Goal: Information Seeking & Learning: Learn about a topic

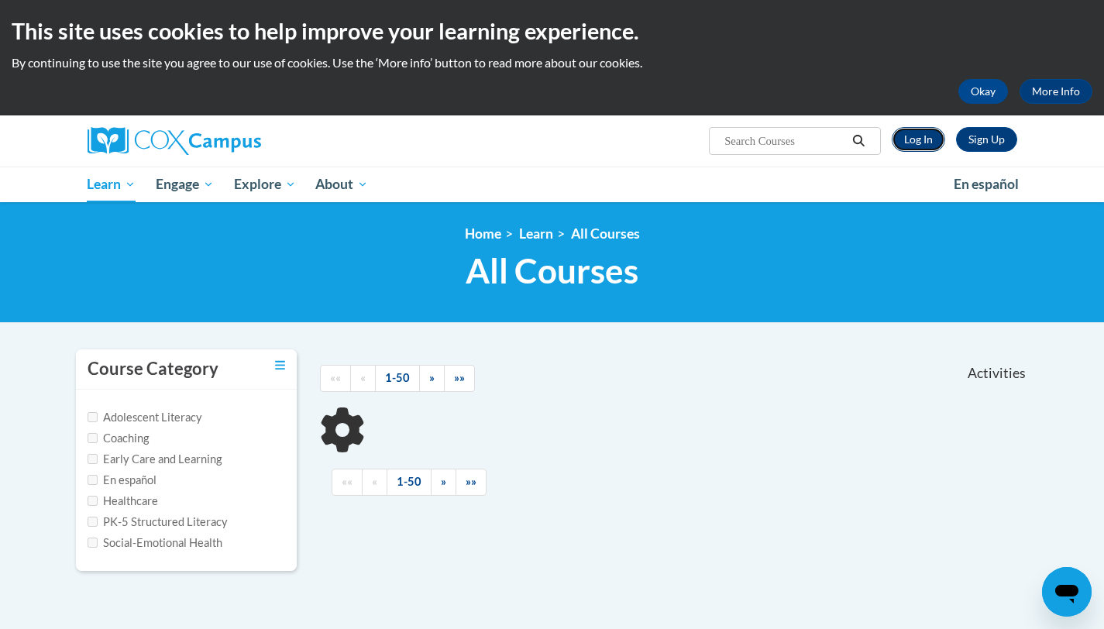
click at [908, 144] on link "Log In" at bounding box center [918, 139] width 53 height 25
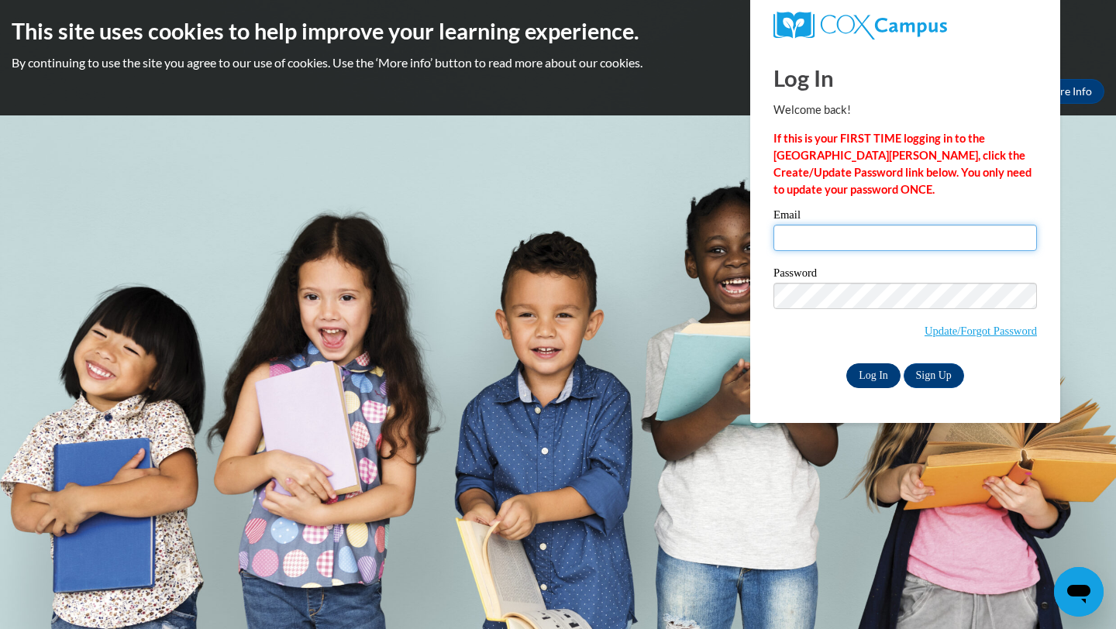
type input "Cbowmer1@ivytech.edu"
click at [870, 378] on input "Log In" at bounding box center [873, 375] width 54 height 25
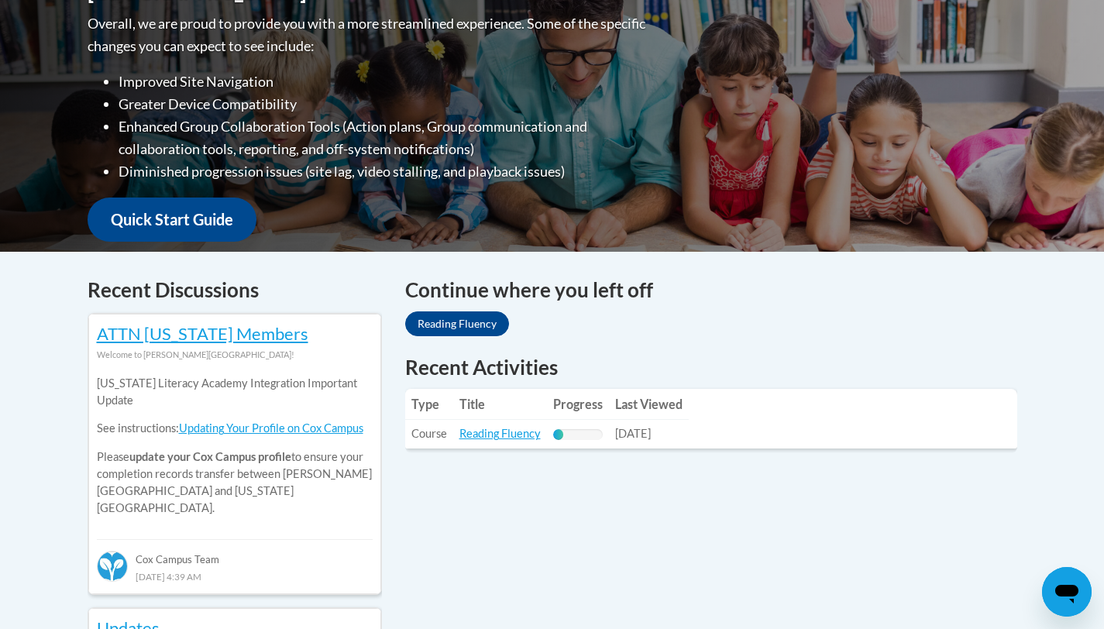
scroll to position [422, 0]
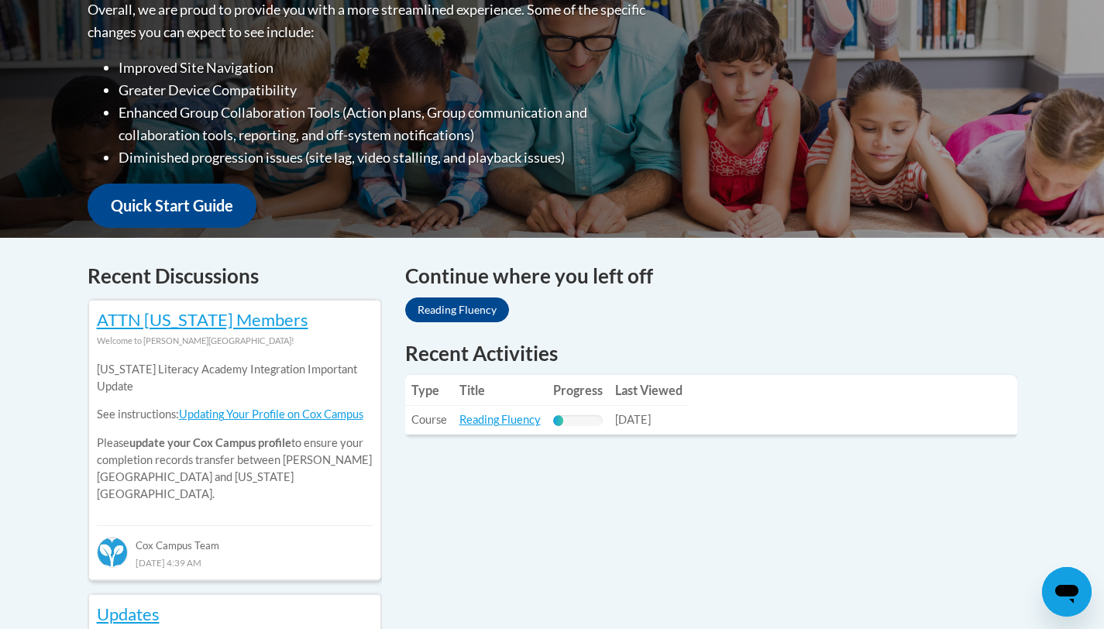
click at [548, 390] on th "Progress" at bounding box center [578, 390] width 62 height 31
click at [508, 425] on link "Reading Fluency" at bounding box center [500, 419] width 81 height 13
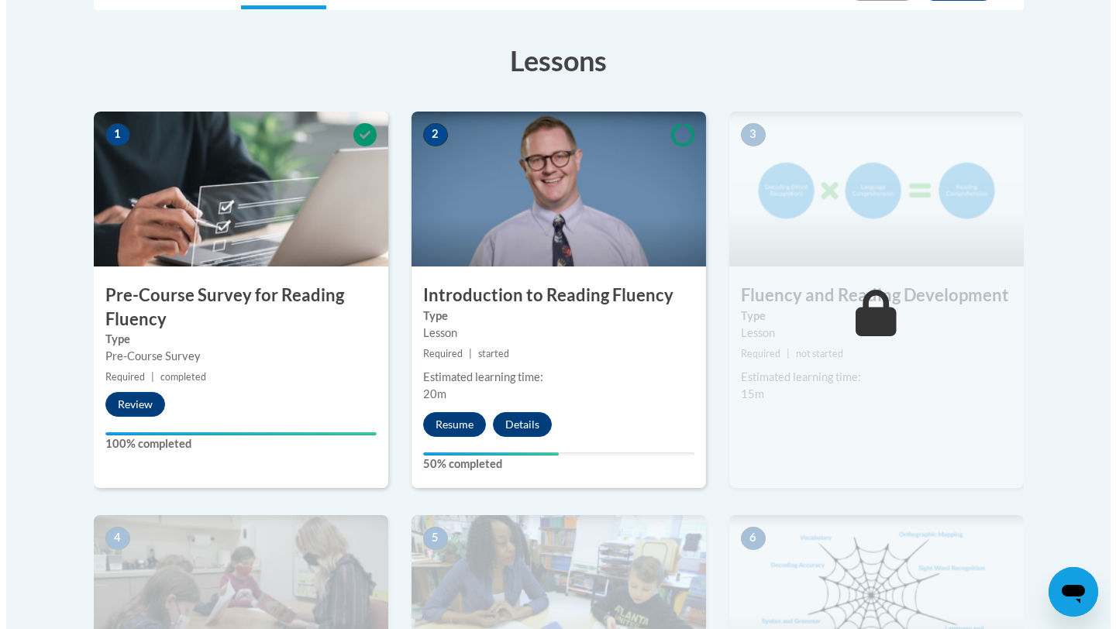
scroll to position [415, 0]
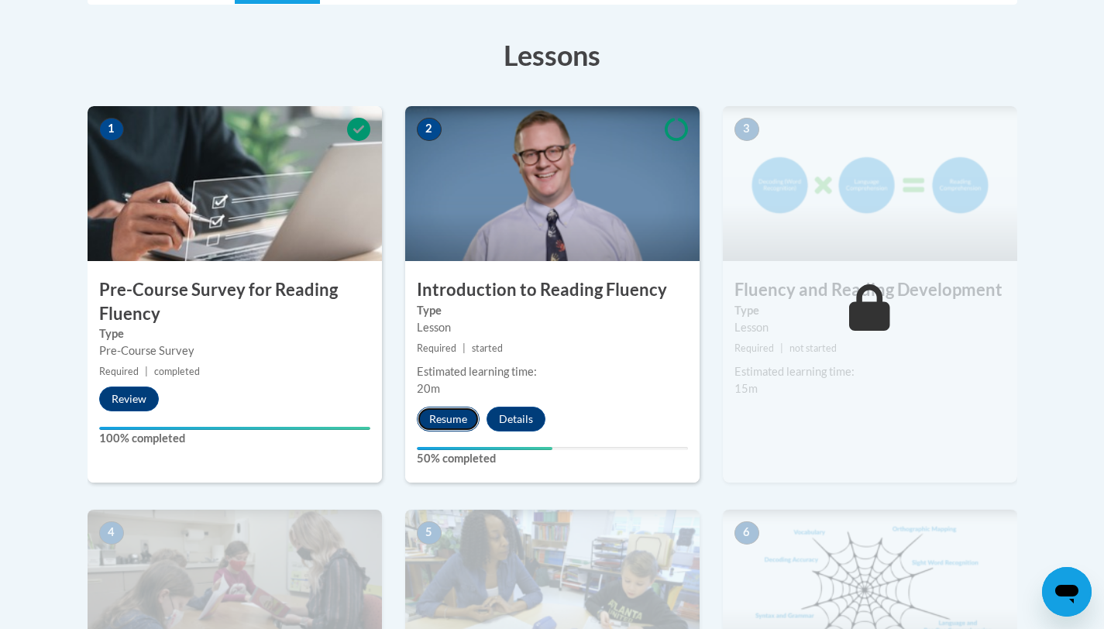
click at [445, 423] on button "Resume" at bounding box center [448, 419] width 63 height 25
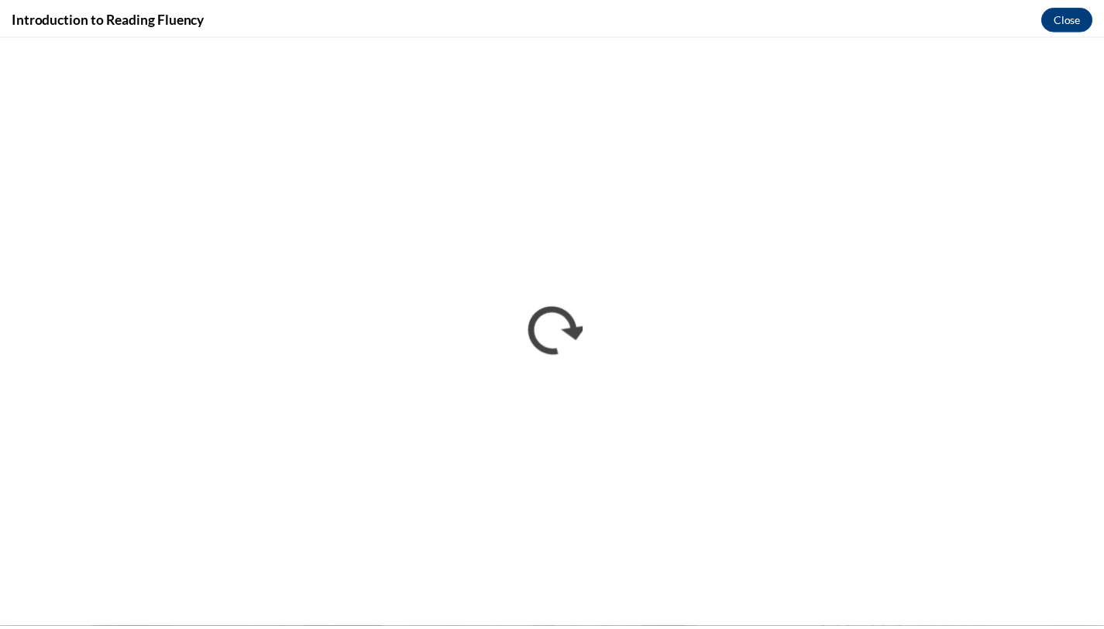
scroll to position [0, 0]
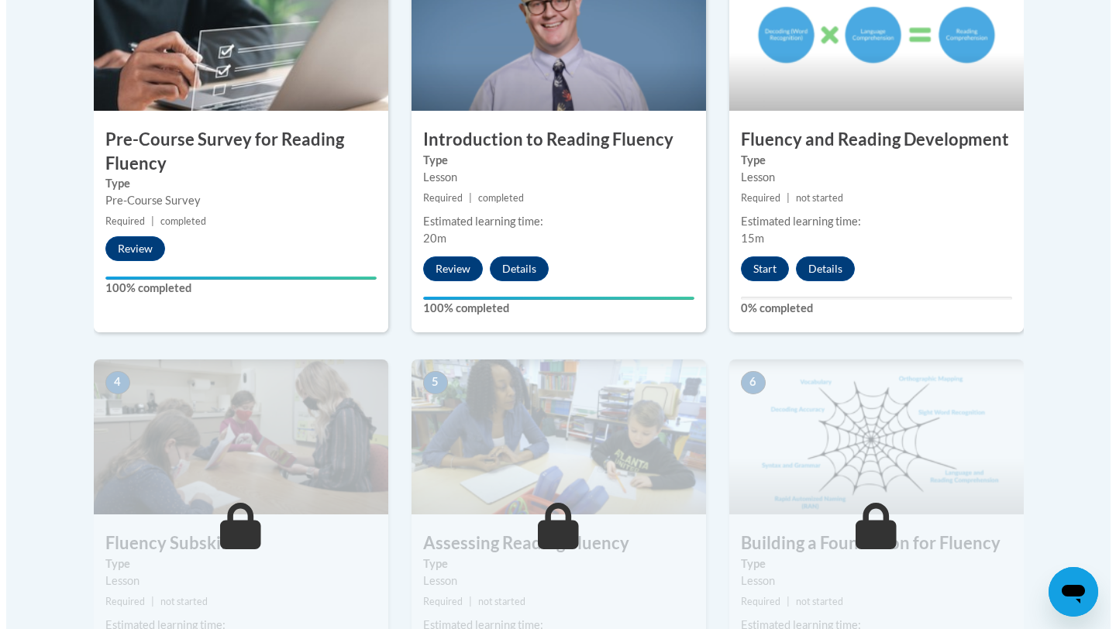
scroll to position [598, 0]
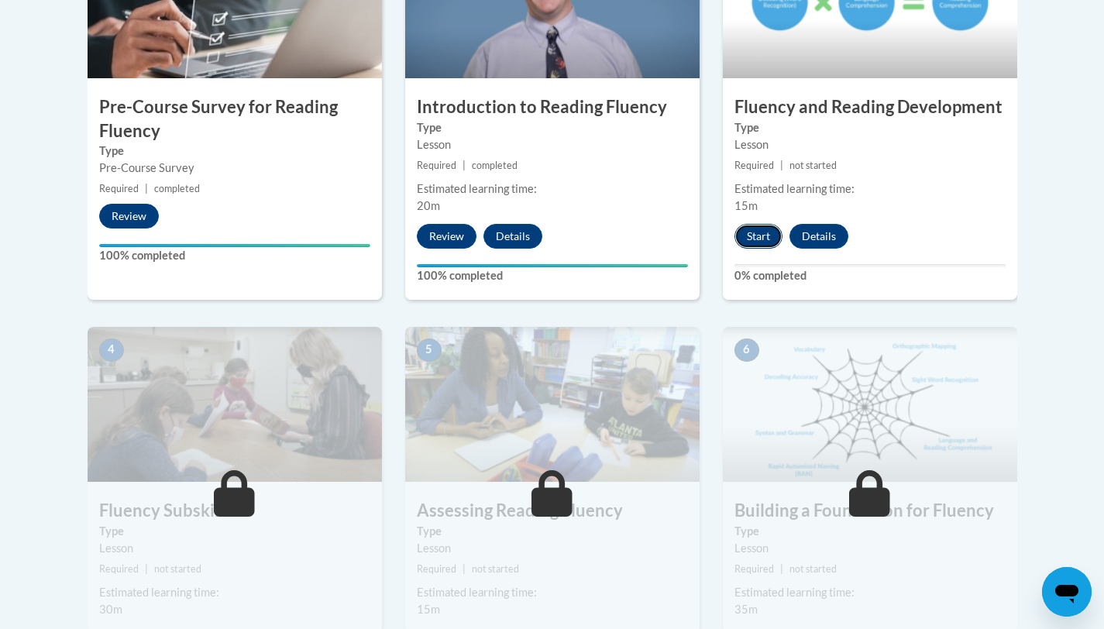
click at [767, 239] on button "Start" at bounding box center [759, 236] width 48 height 25
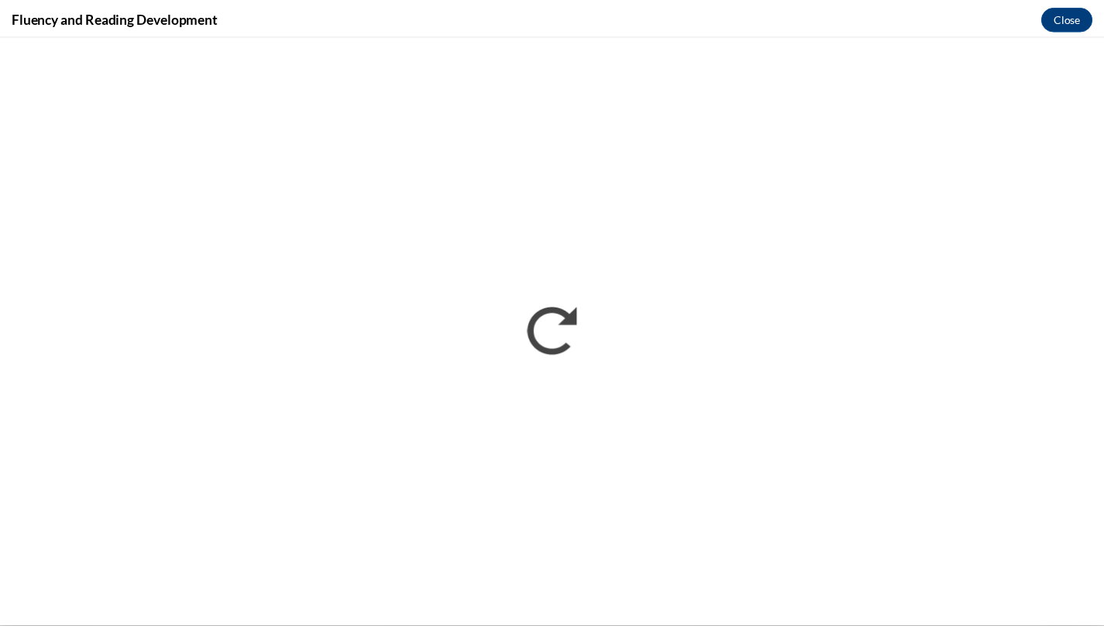
scroll to position [0, 0]
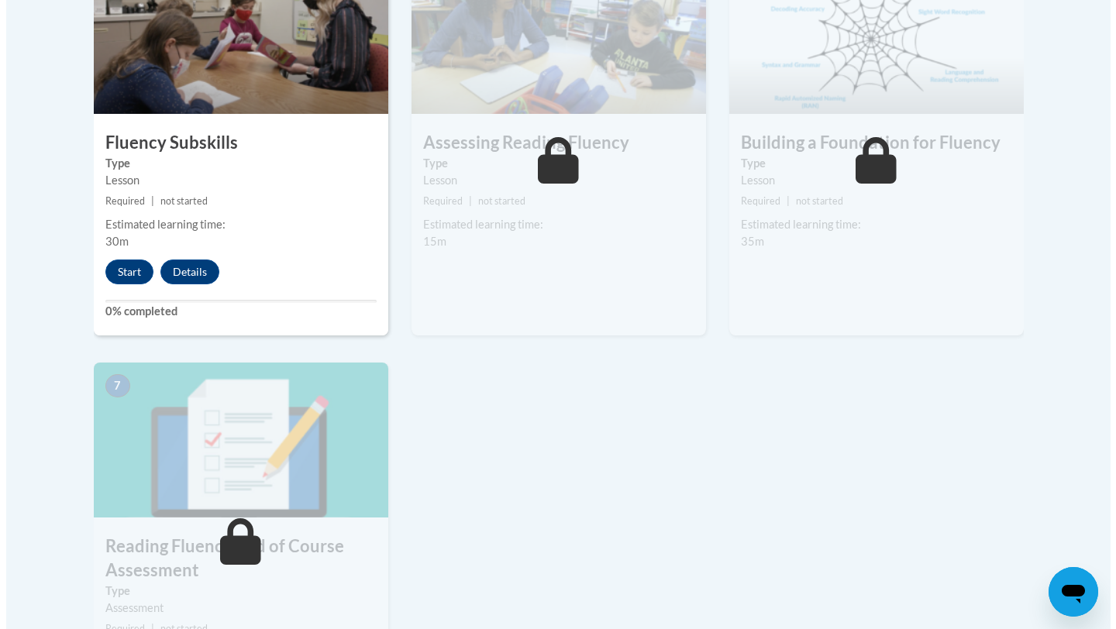
scroll to position [966, 0]
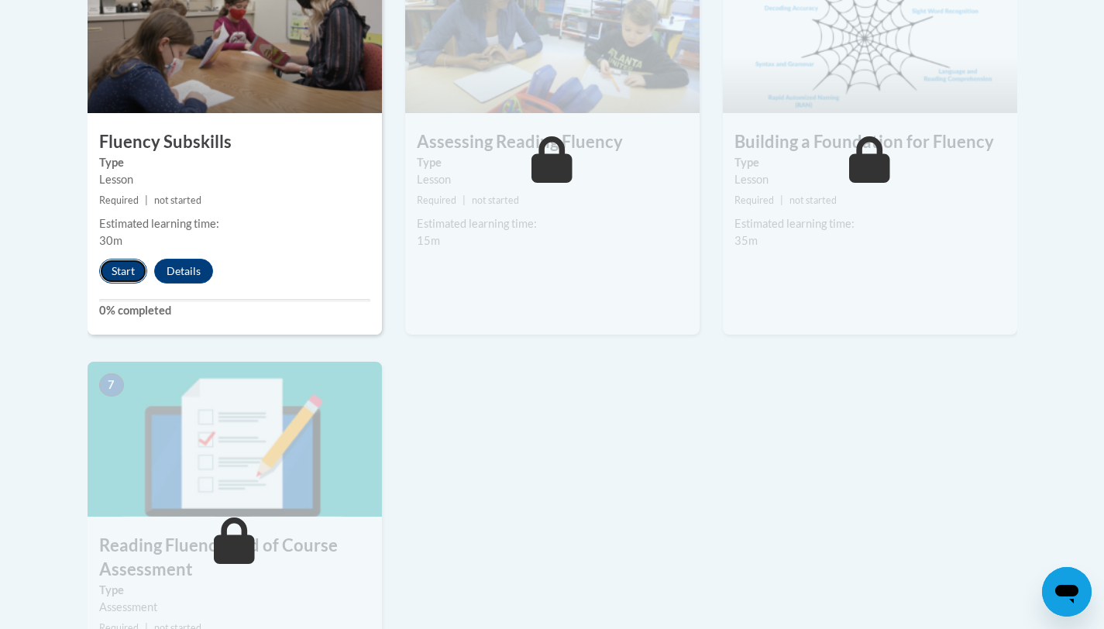
click at [131, 266] on button "Start" at bounding box center [123, 271] width 48 height 25
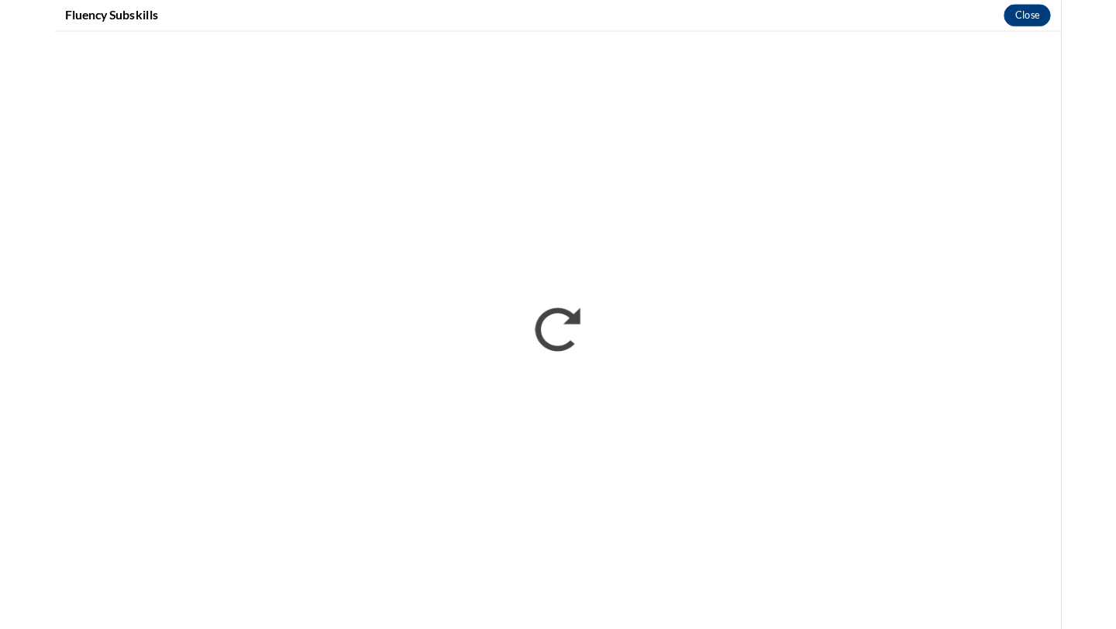
scroll to position [0, 0]
